Goal: Information Seeking & Learning: Find specific fact

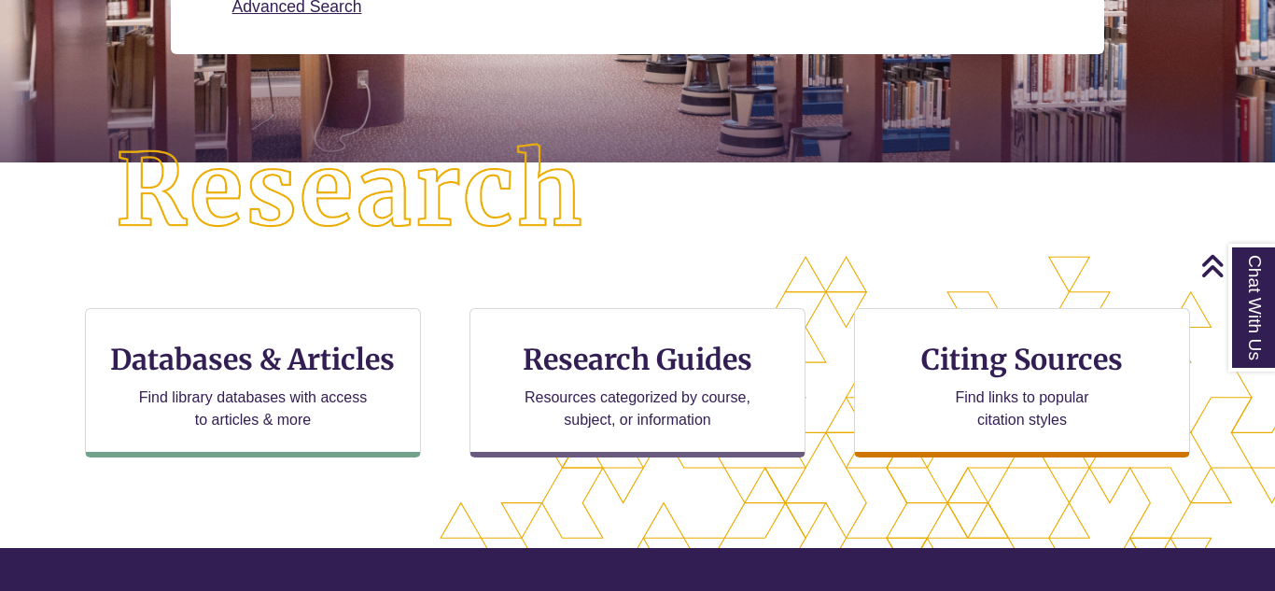
scroll to position [376, 0]
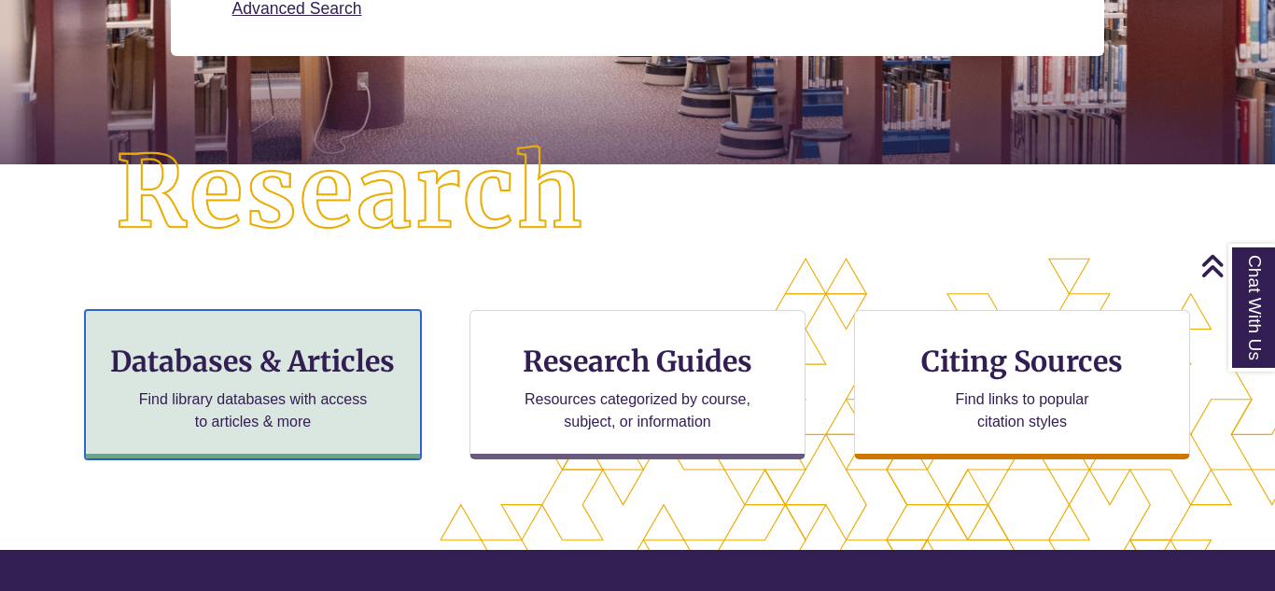
click at [129, 387] on div "Databases & Articles Find library databases with access to articles & more" at bounding box center [253, 384] width 336 height 149
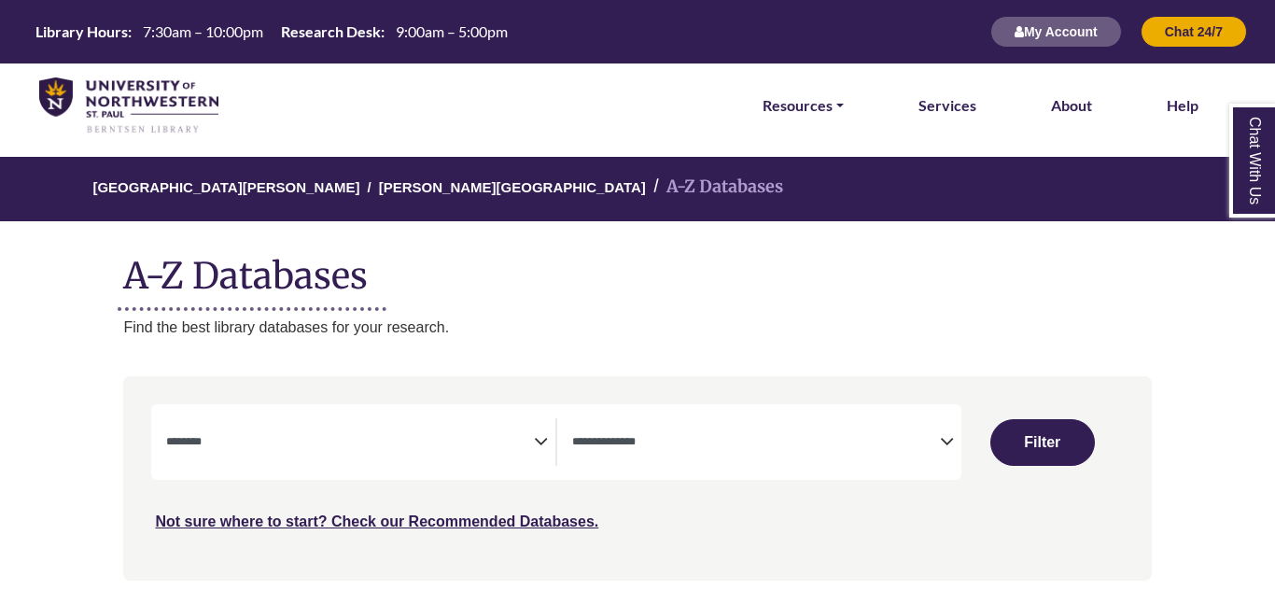
select select "Database Subject Filter"
select select "Database Types Filter"
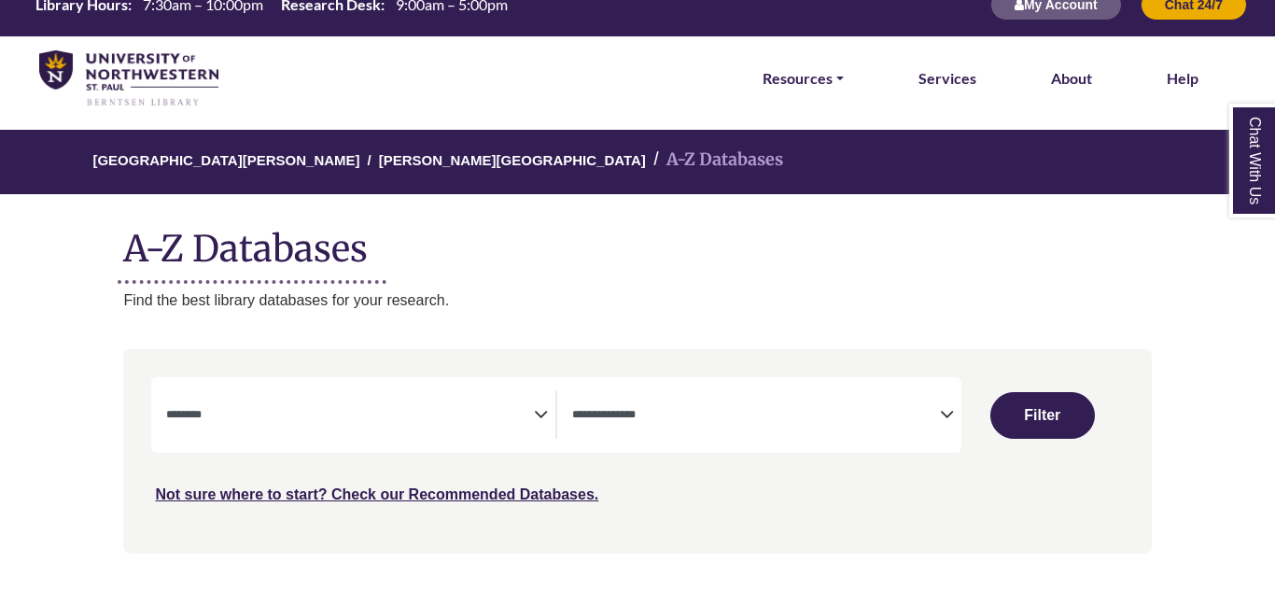
scroll to position [28, 0]
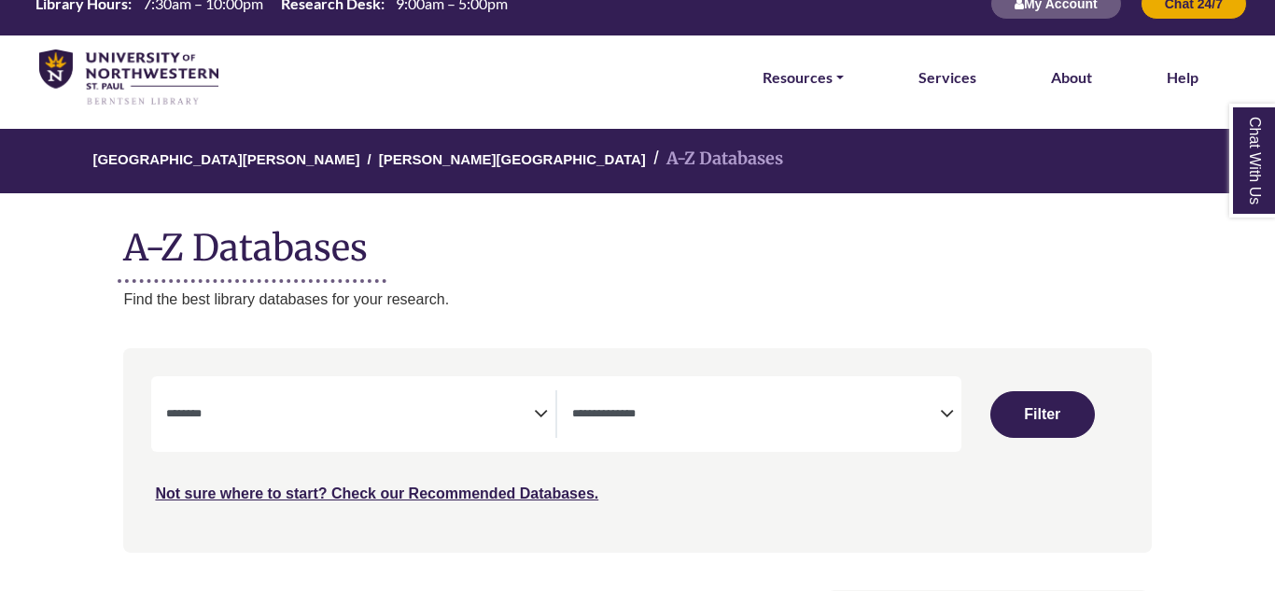
click at [327, 436] on span "Search filters" at bounding box center [350, 414] width 368 height 48
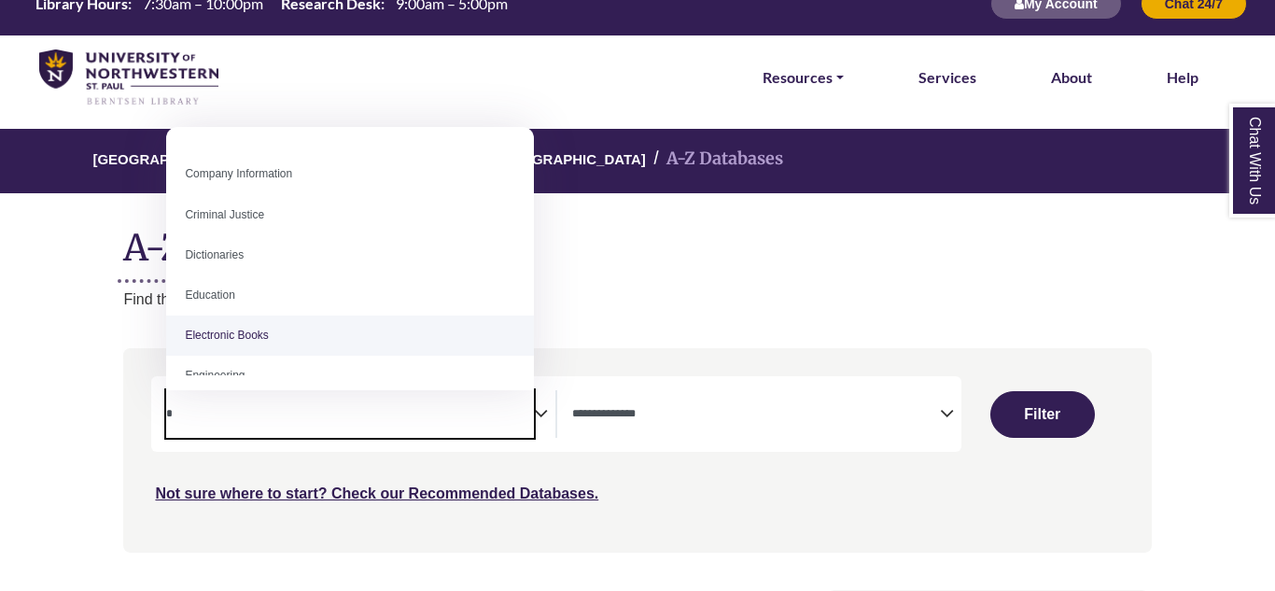
scroll to position [0, 0]
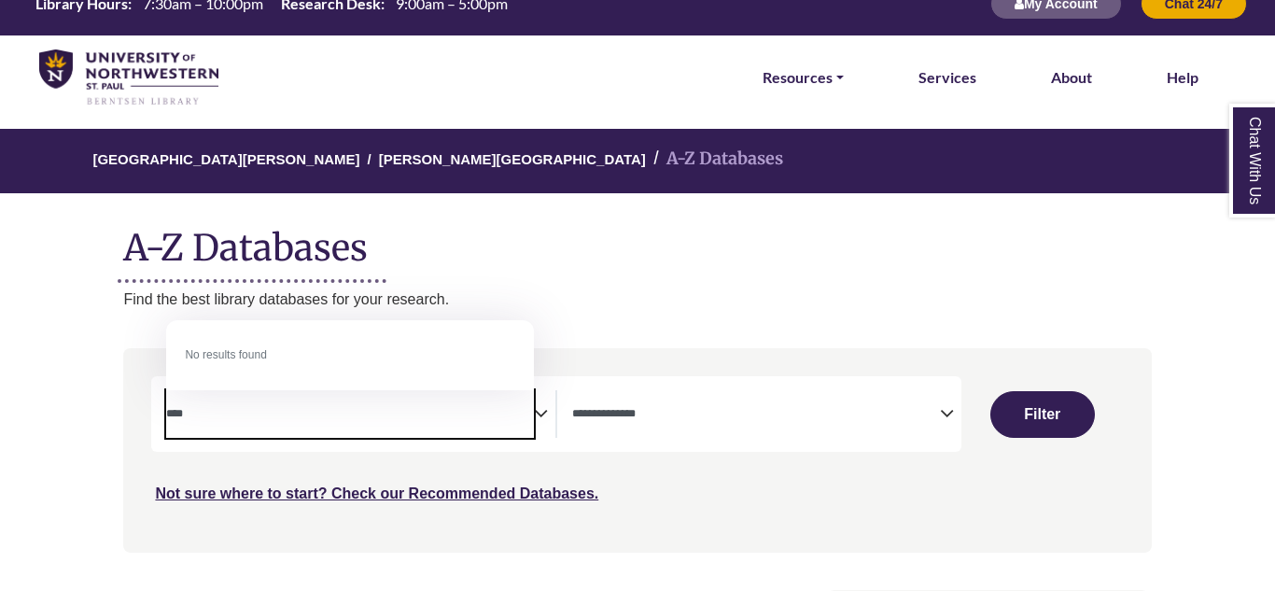
type textarea "****"
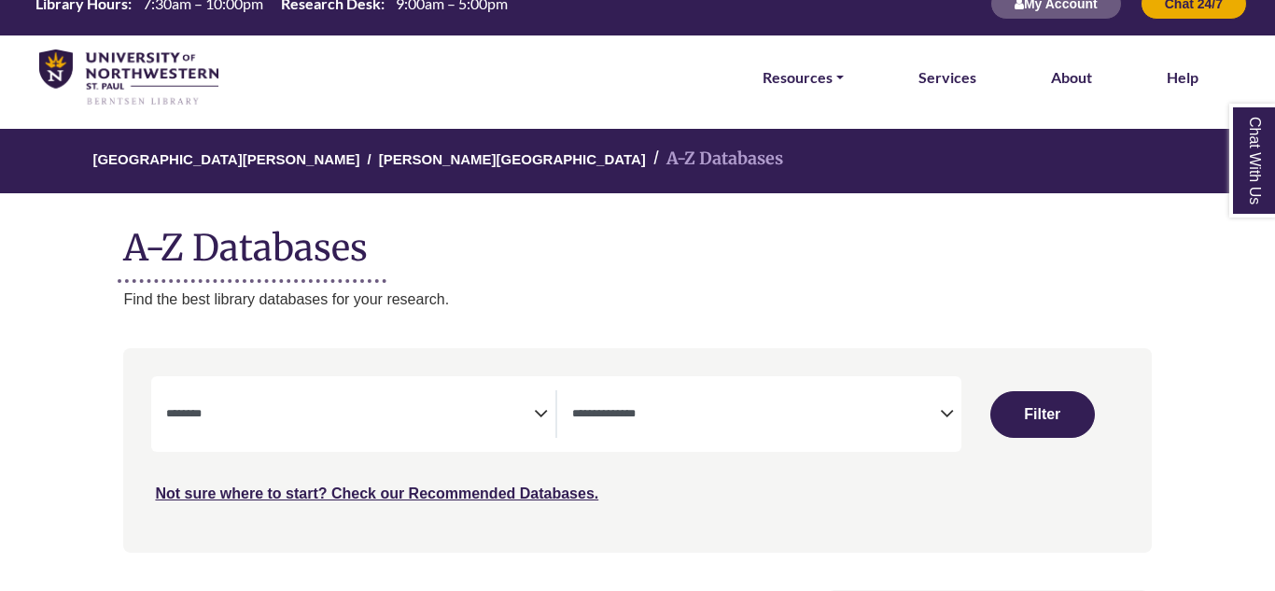
click at [707, 274] on div "University of Northwestern - St. Paul Berntsen Library A-Z Databases A-Z Databa…" at bounding box center [637, 220] width 1084 height 182
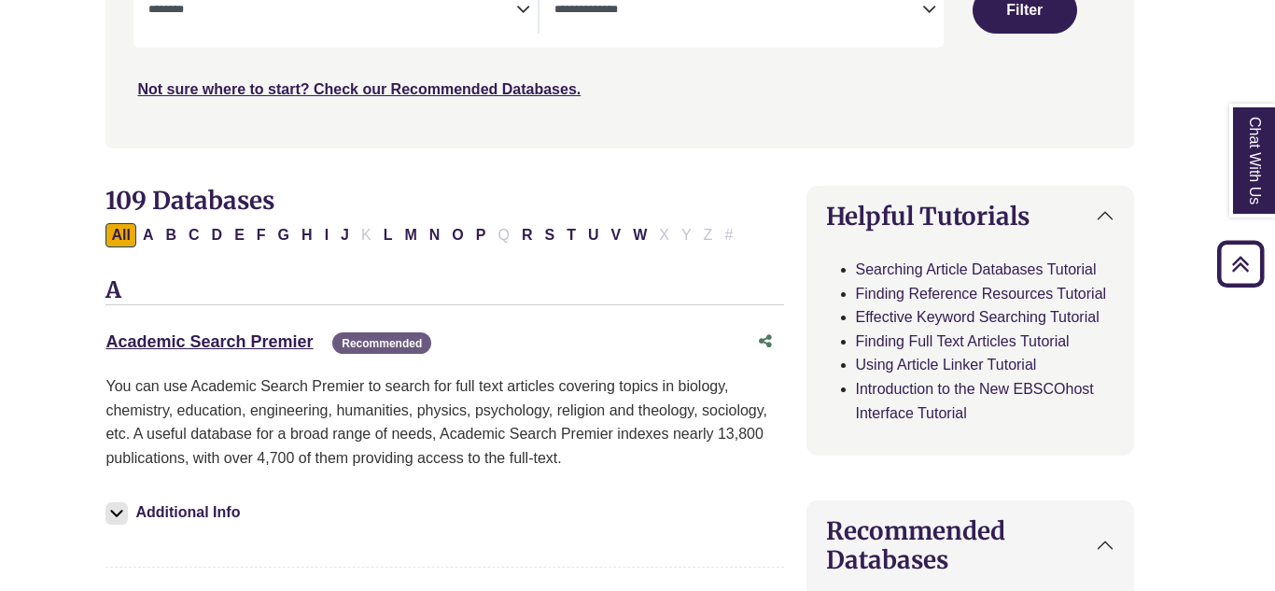
scroll to position [427, 18]
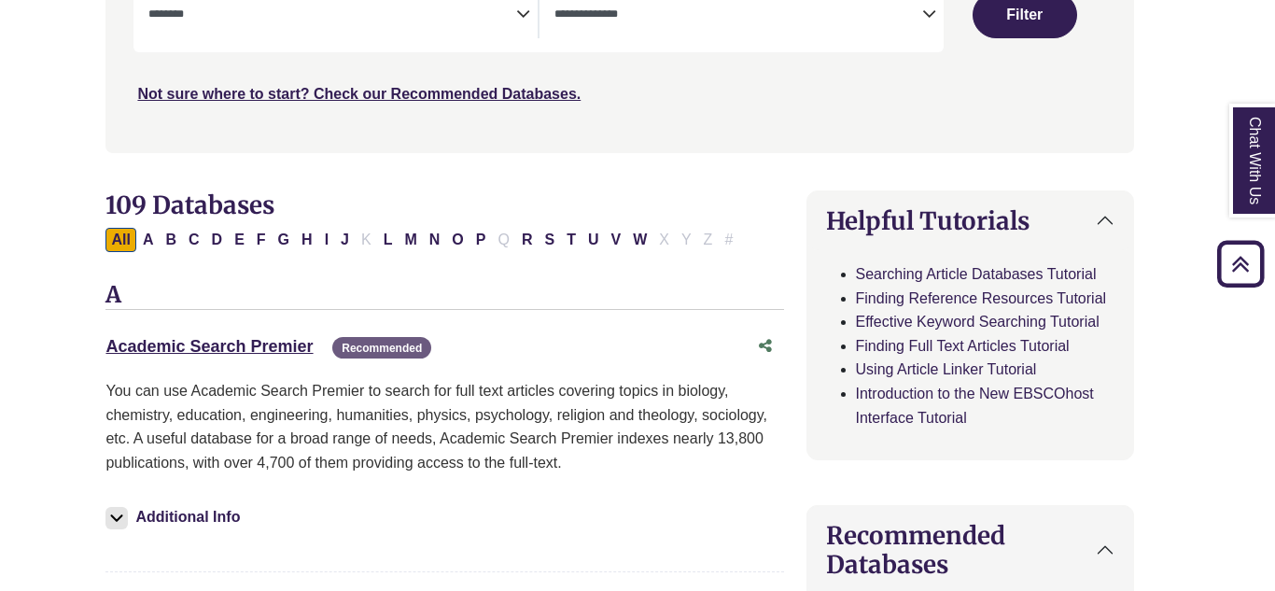
click at [170, 356] on div "Academic Search Premier This link opens in a new window Recommended" at bounding box center [425, 346] width 640 height 27
click at [176, 344] on link "Academic Search Premier This link opens in a new window" at bounding box center [208, 346] width 207 height 19
